Goal: Transaction & Acquisition: Purchase product/service

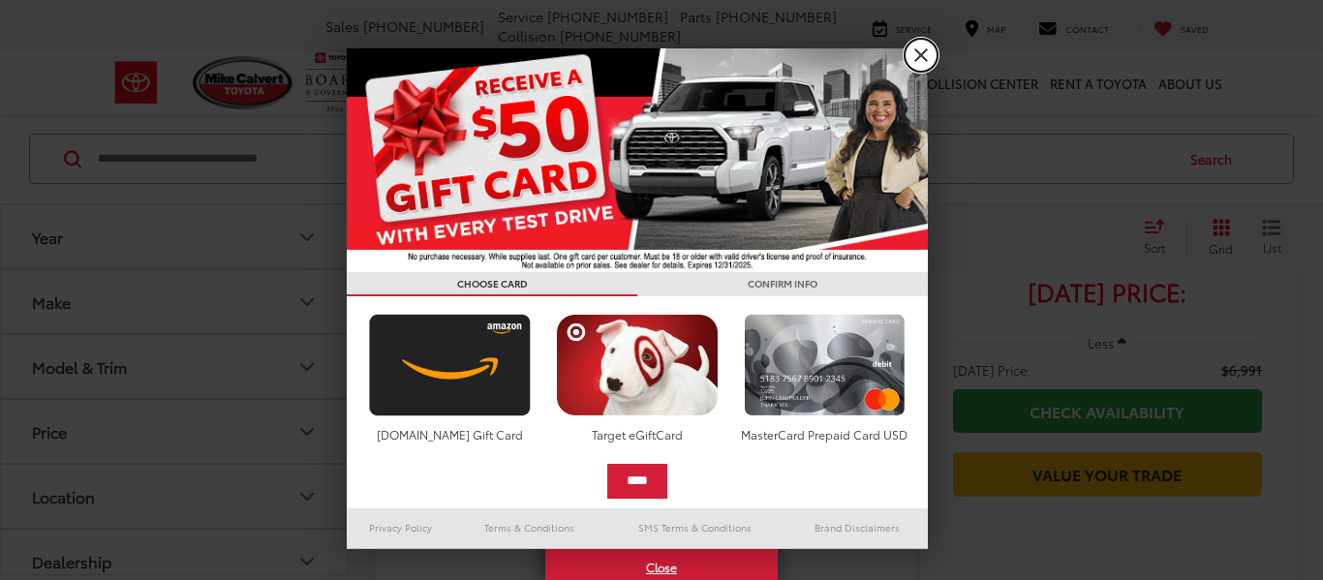
click at [922, 52] on link "X" at bounding box center [921, 55] width 33 height 33
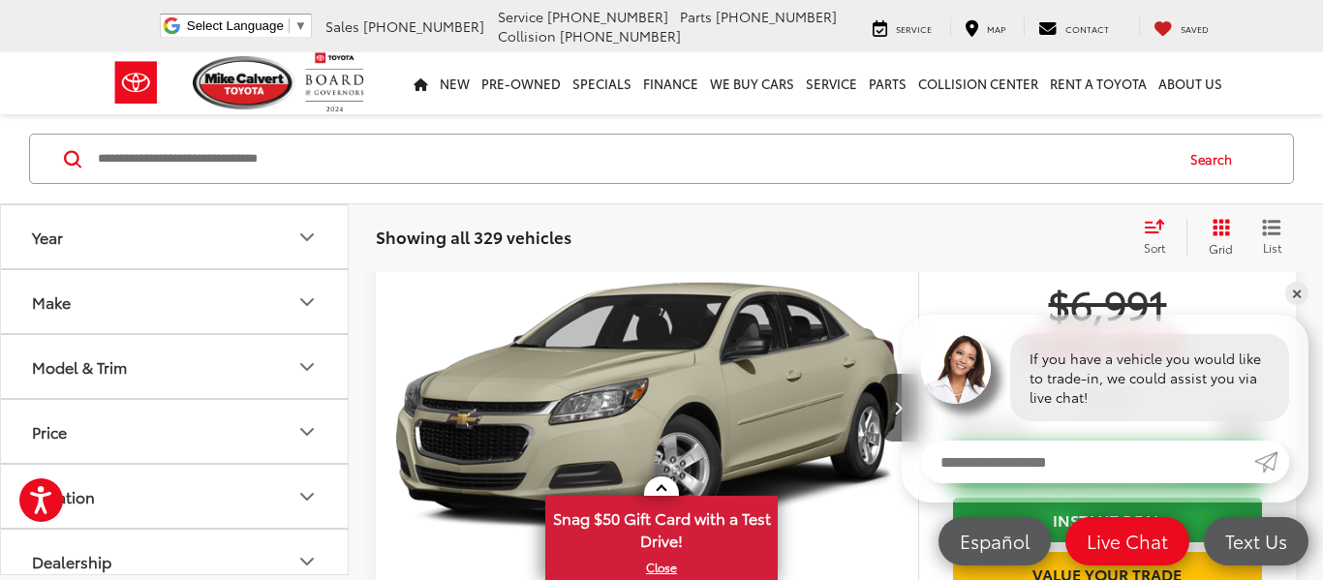
scroll to position [195, 0]
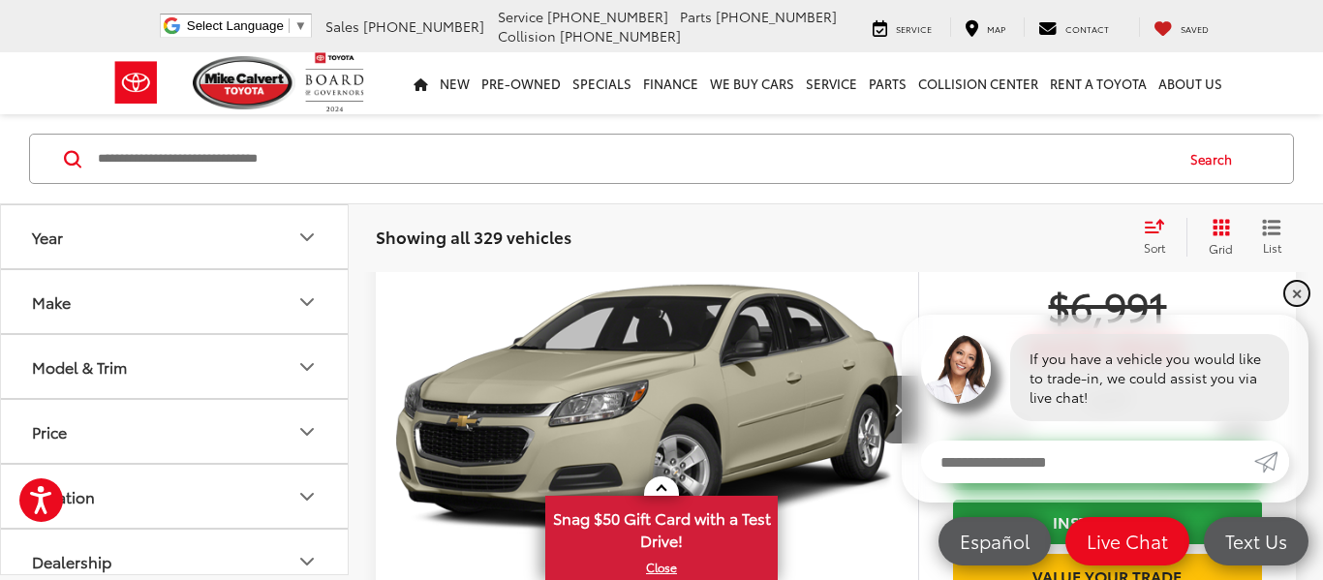
click at [1298, 293] on link "✕" at bounding box center [1296, 293] width 23 height 23
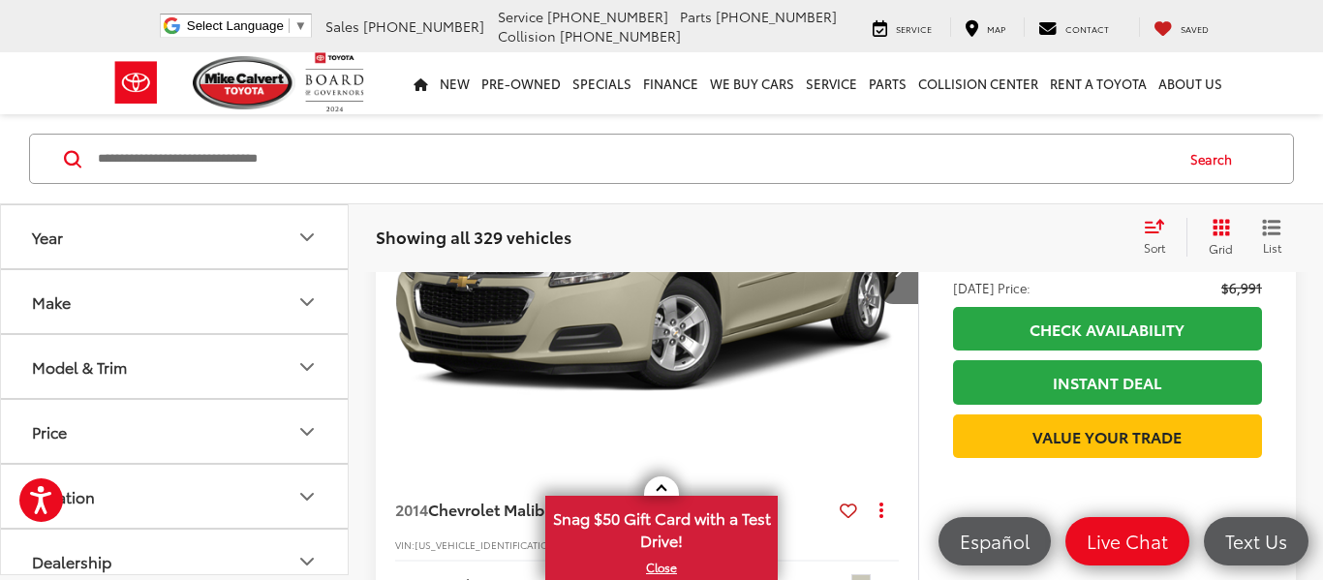
scroll to position [332, 0]
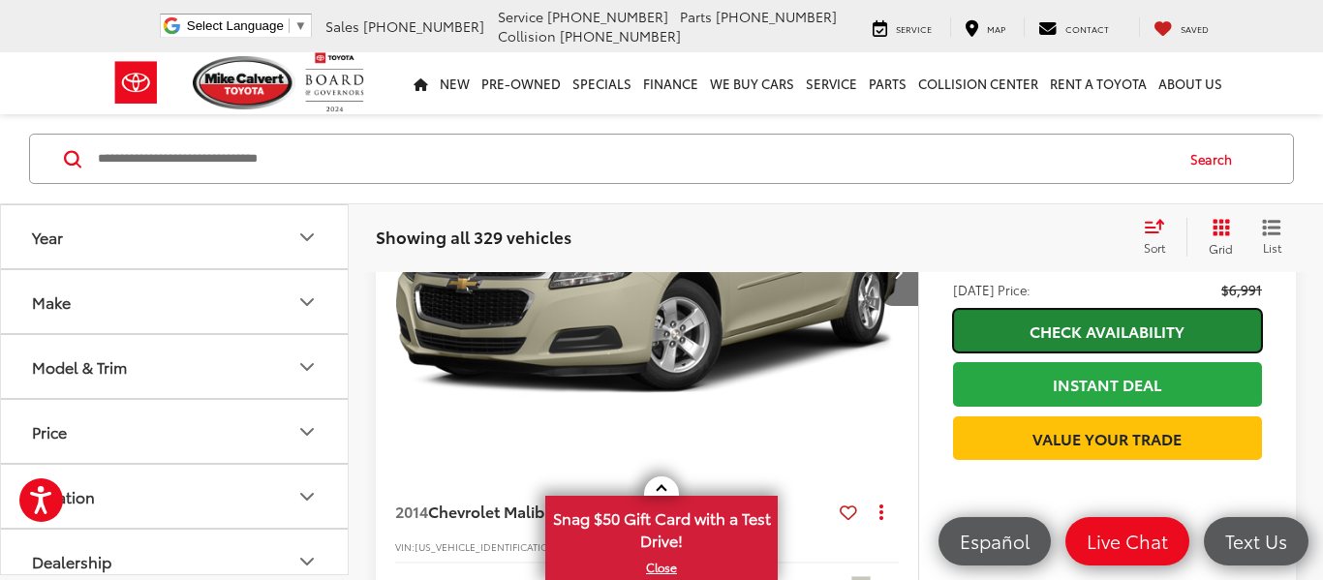
click at [1122, 337] on link "Check Availability" at bounding box center [1107, 331] width 309 height 44
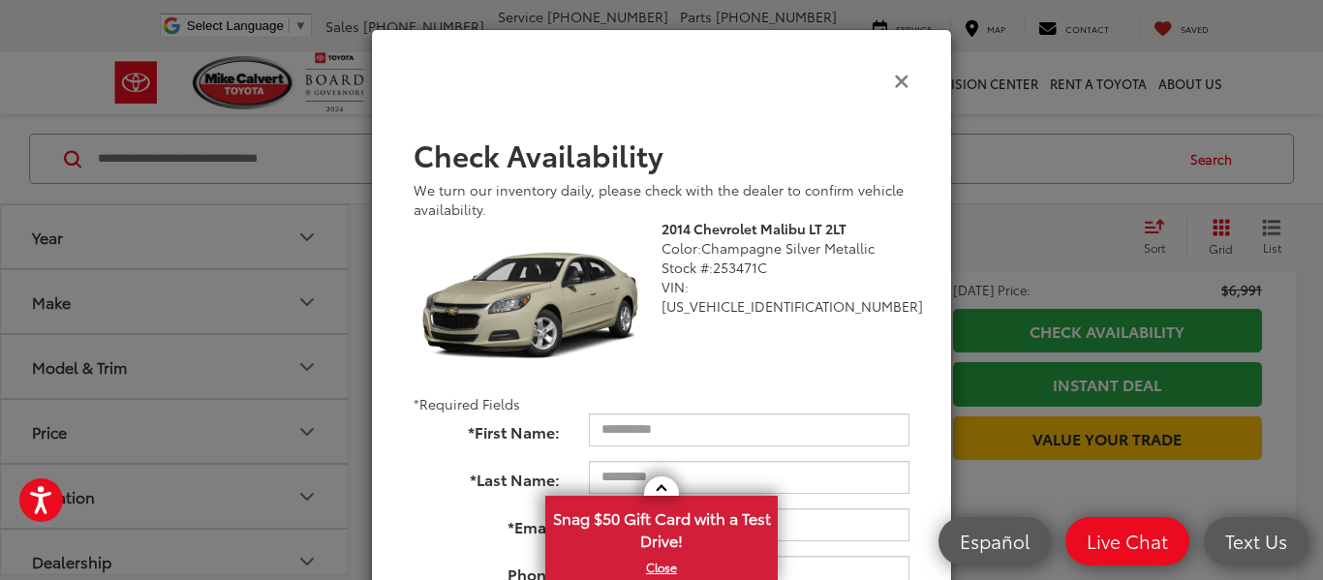
click at [894, 81] on icon "Close" at bounding box center [901, 80] width 15 height 20
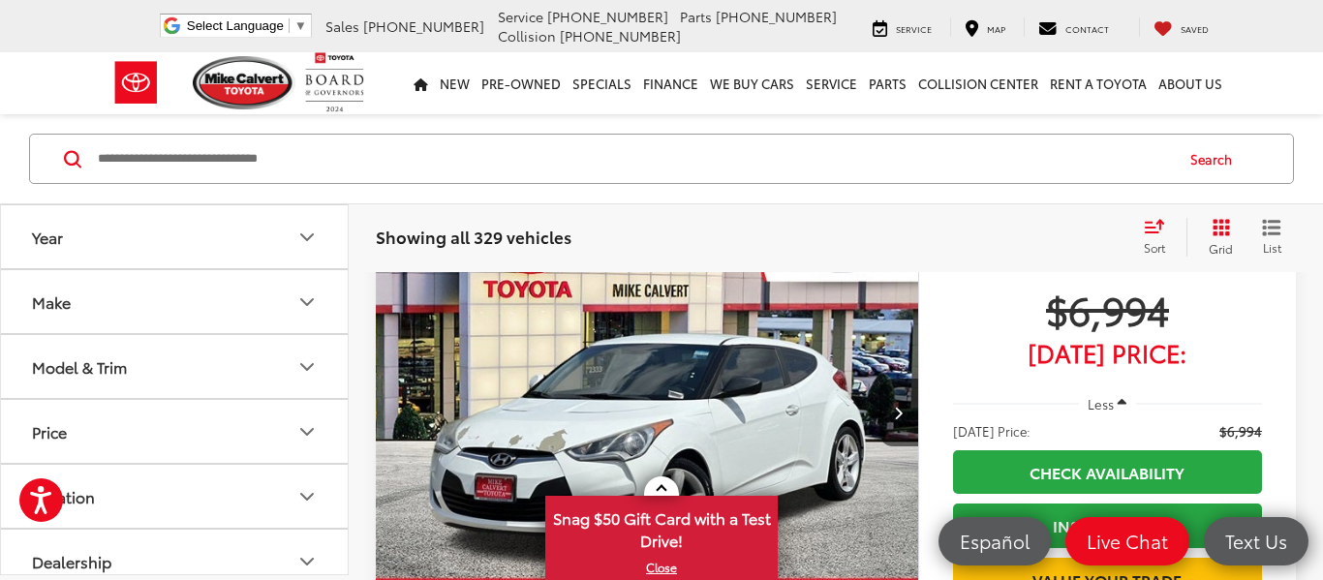
scroll to position [3690, 0]
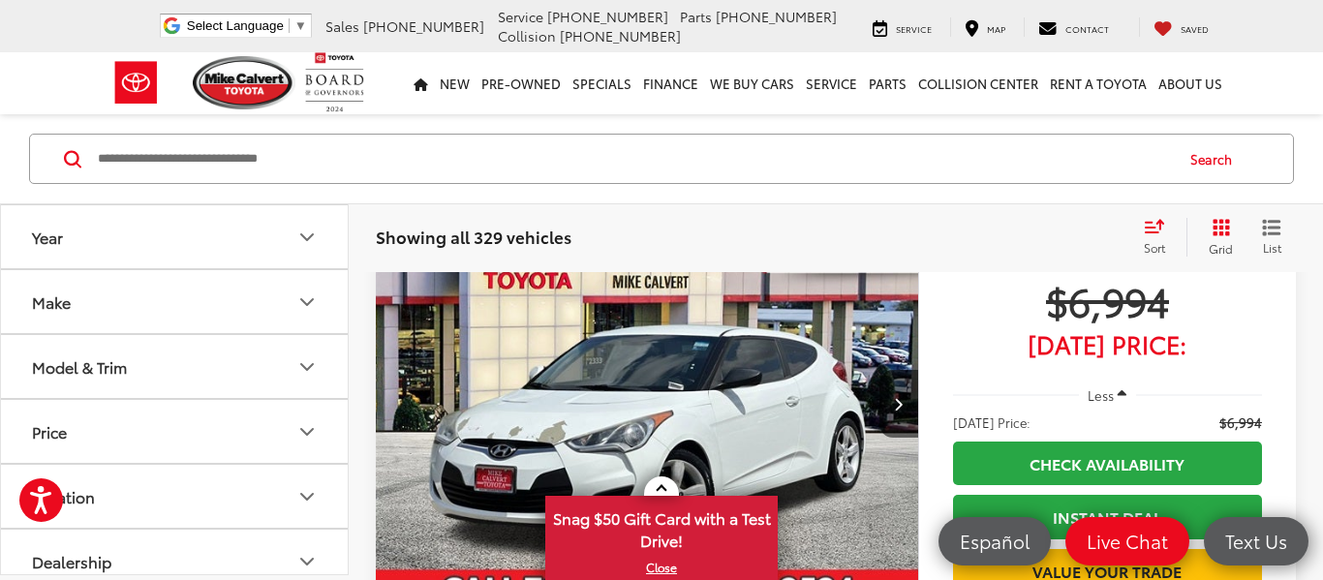
click at [1123, 398] on icon "button" at bounding box center [1122, 394] width 9 height 15
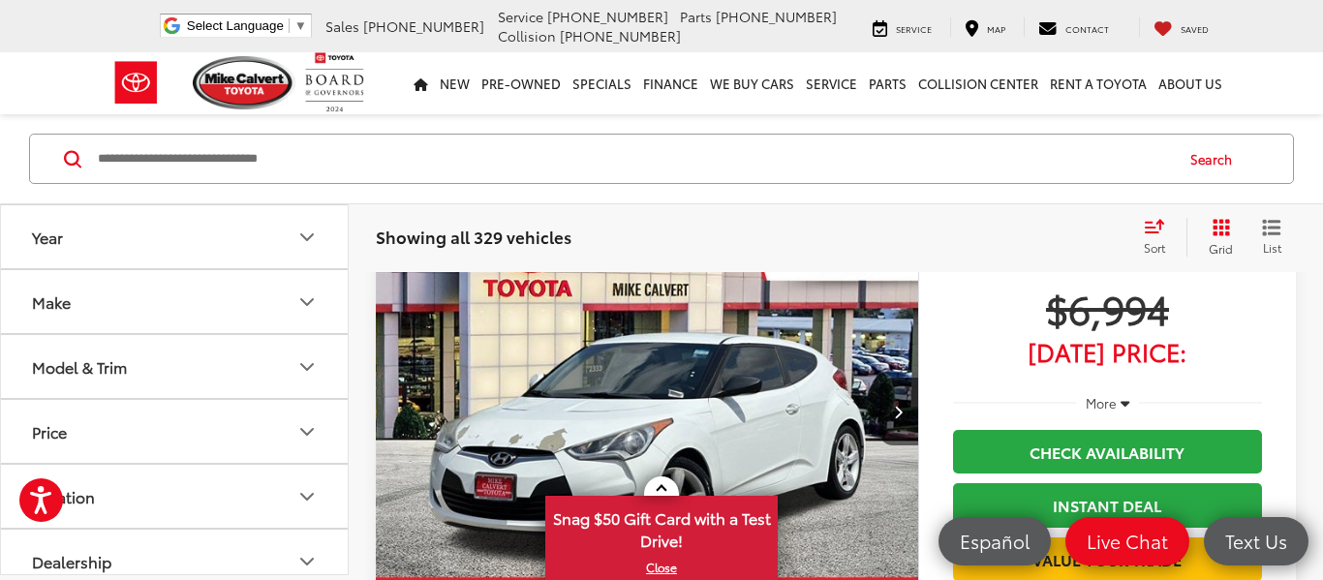
click at [1123, 398] on icon "button" at bounding box center [1125, 402] width 9 height 15
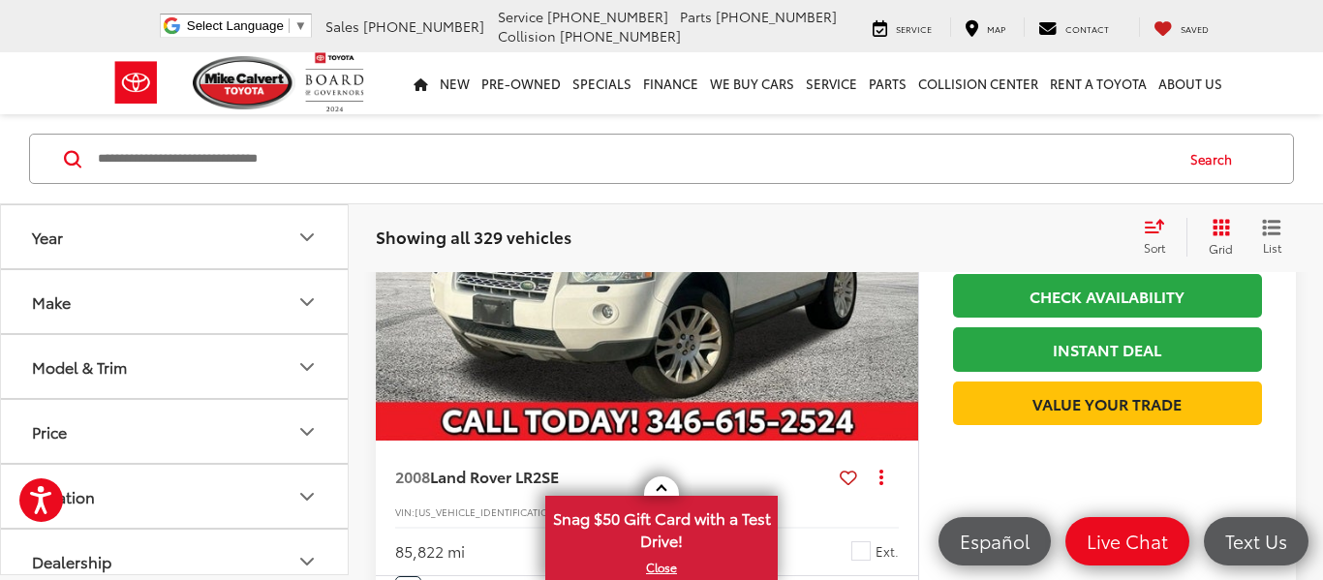
scroll to position [7881, 0]
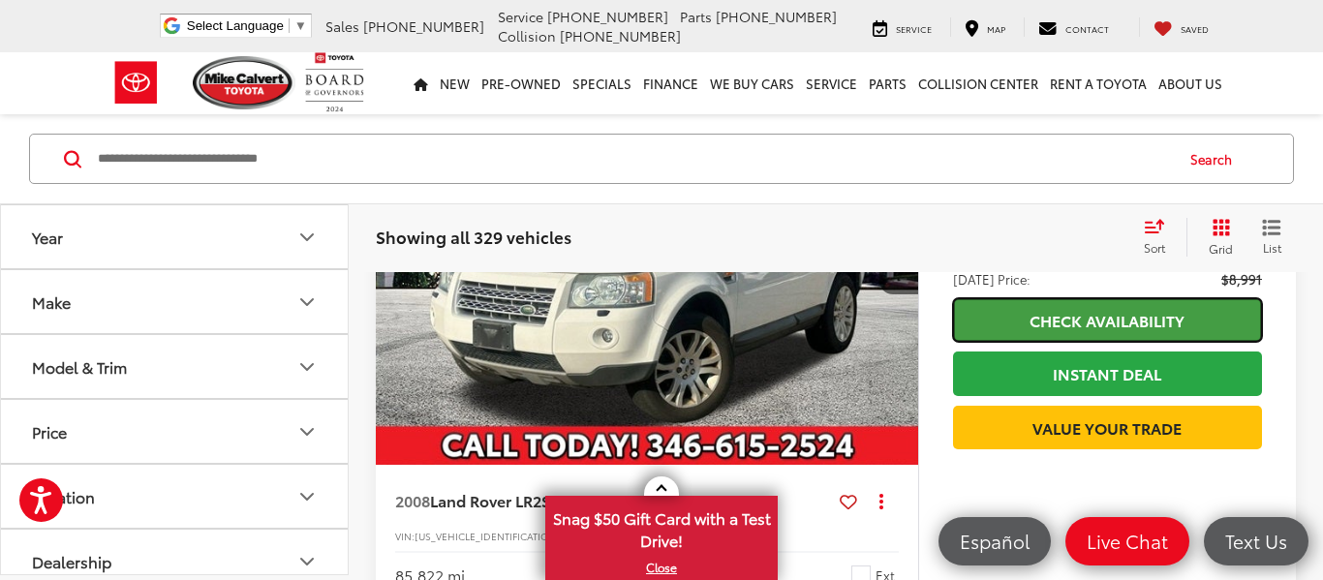
click at [1124, 342] on link "Check Availability" at bounding box center [1107, 320] width 309 height 44
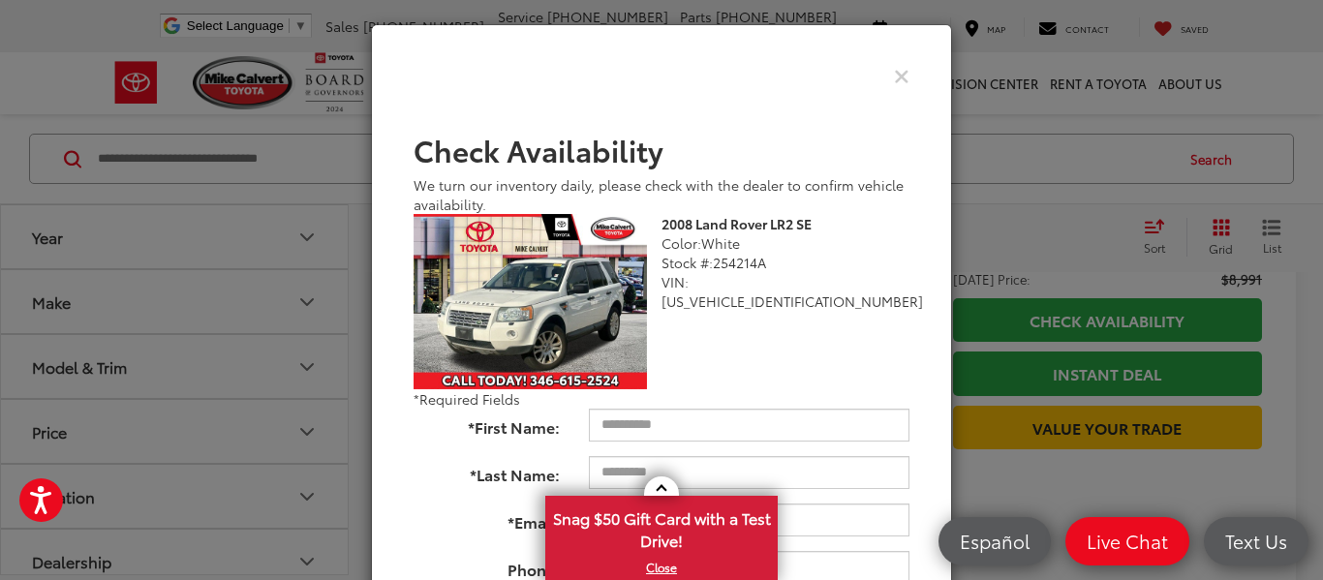
scroll to position [1, 0]
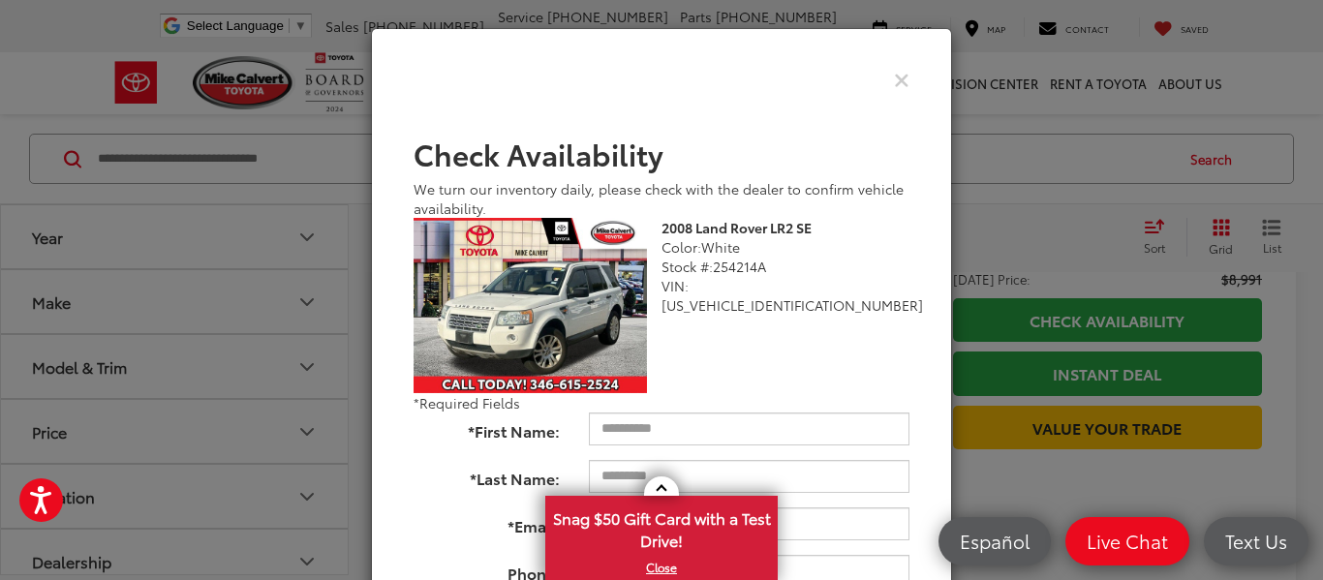
click at [905, 90] on div "Check Pricing and Availability" at bounding box center [661, 79] width 525 height 47
click at [905, 83] on icon "Close" at bounding box center [901, 79] width 15 height 20
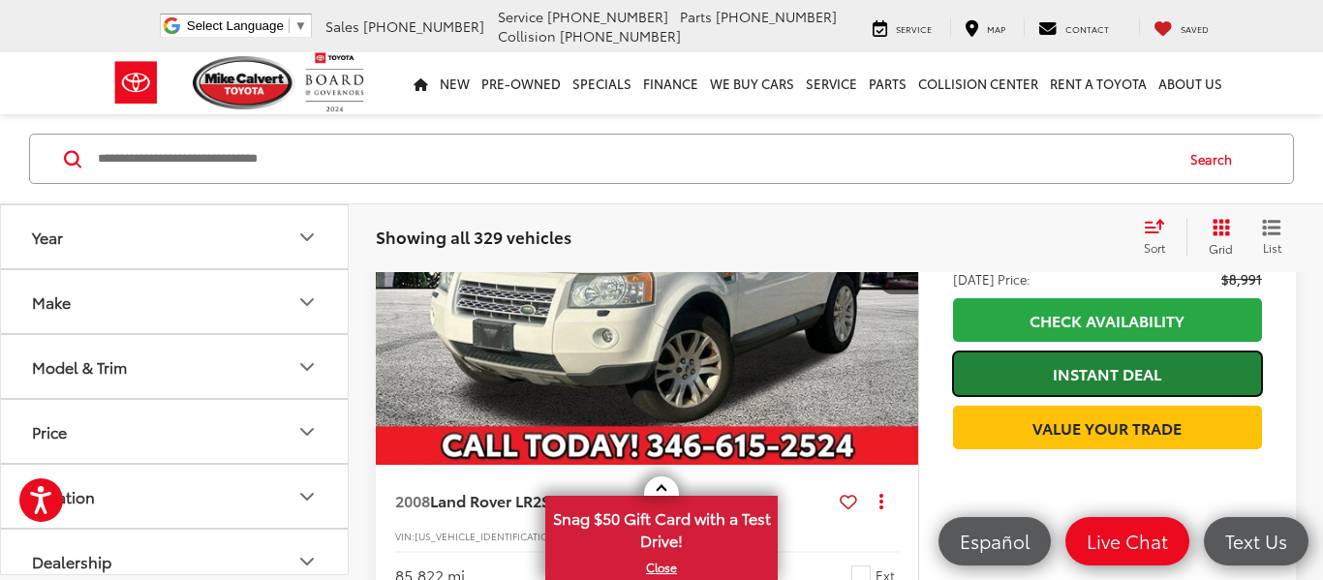
click at [1035, 395] on link "Instant Deal" at bounding box center [1107, 374] width 309 height 44
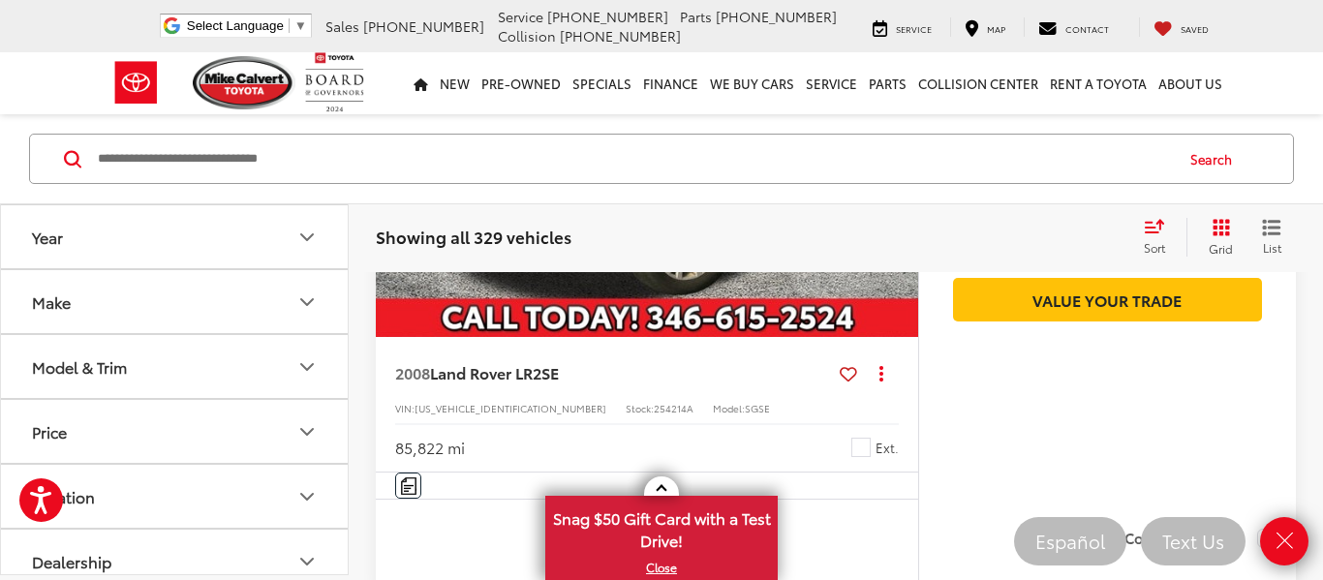
scroll to position [8016, 0]
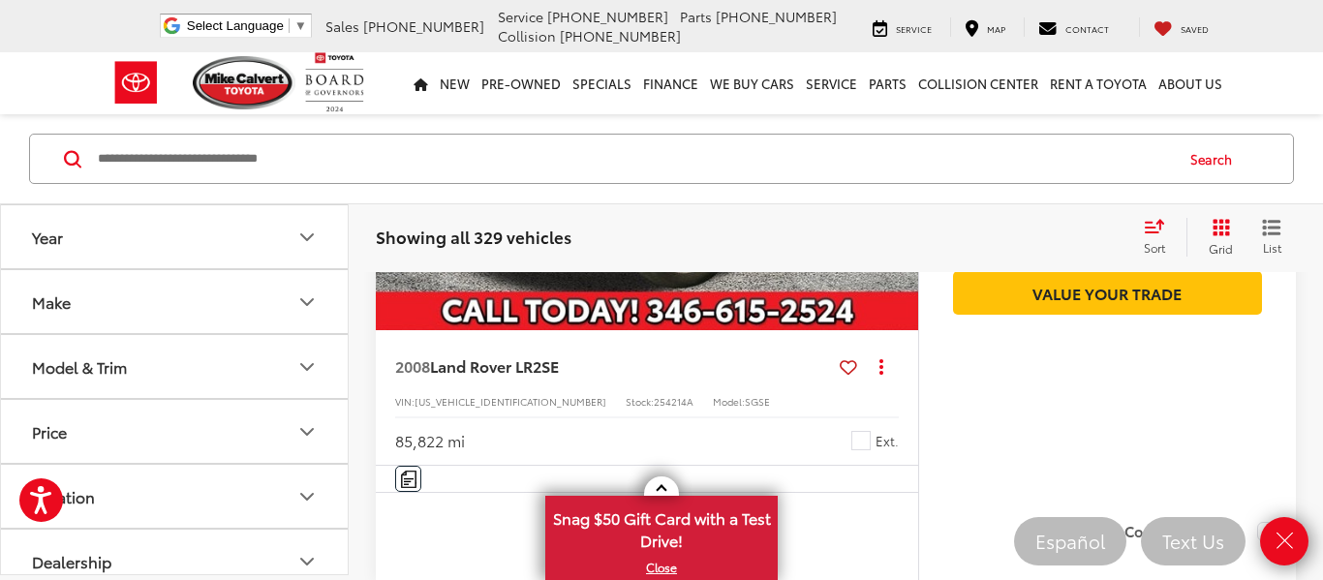
click at [699, 209] on div "Showing all 329 vehicles Clear All + 0 test Sort Price: High to Low Price: Low …" at bounding box center [836, 237] width 975 height 70
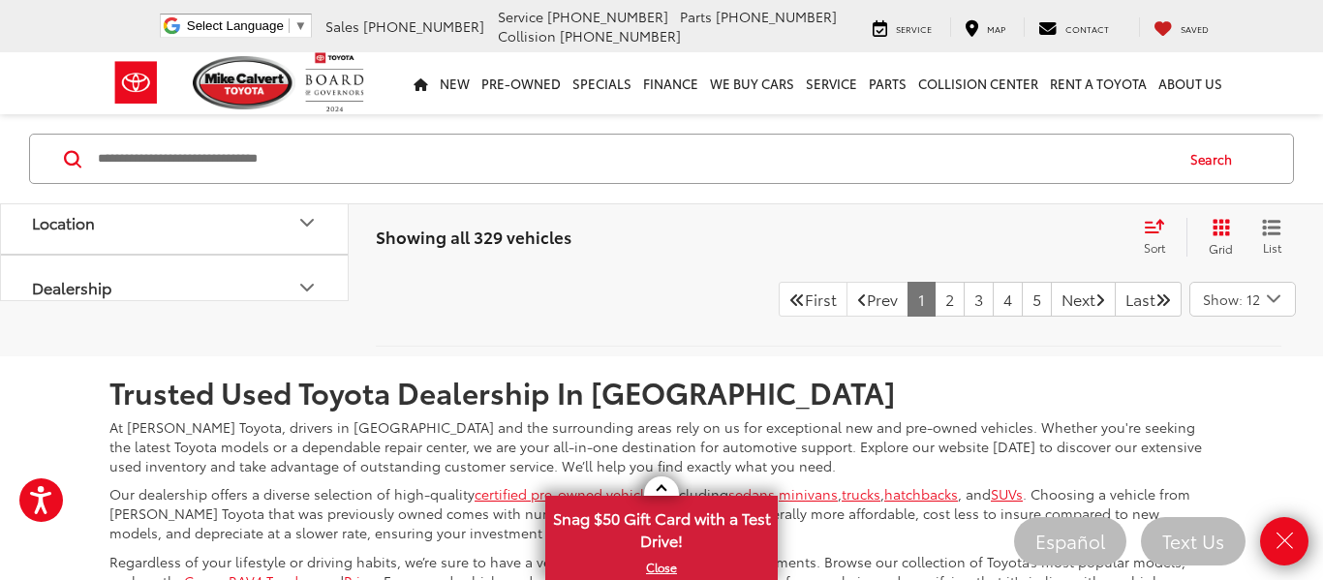
scroll to position [8399, 0]
